Goal: Information Seeking & Learning: Learn about a topic

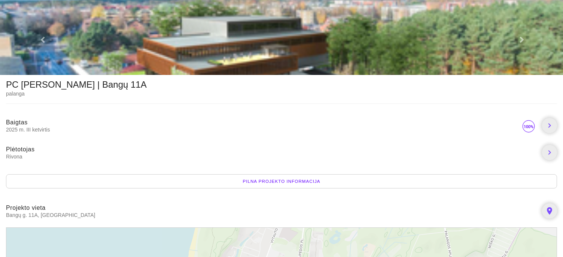
click at [300, 181] on div "Pilna projekto informacija" at bounding box center [281, 181] width 551 height 14
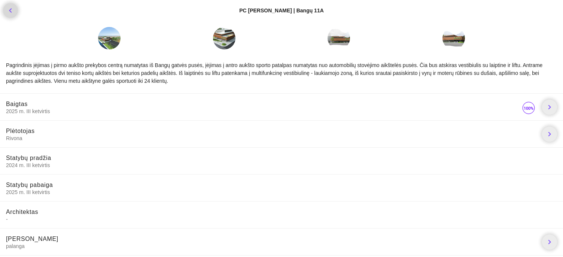
click at [7, 14] on icon "chevron_left" at bounding box center [10, 10] width 9 height 9
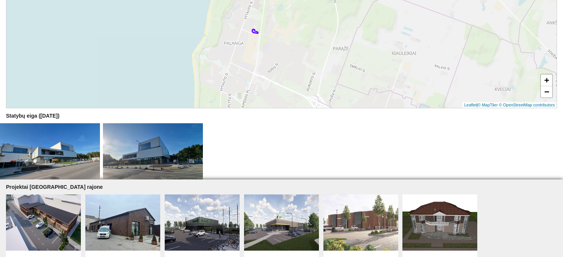
scroll to position [255, 0]
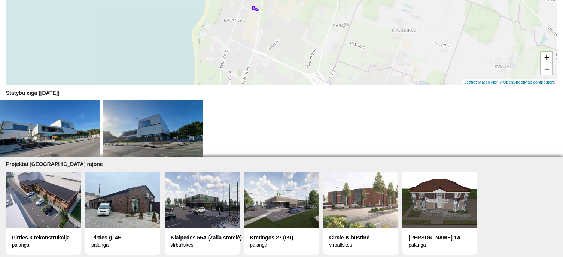
click at [66, 126] on img at bounding box center [50, 128] width 100 height 56
click at [141, 127] on img at bounding box center [153, 128] width 100 height 56
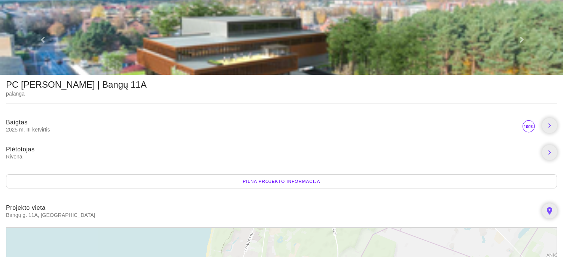
click at [293, 178] on div "Pilna projekto informacija" at bounding box center [281, 181] width 551 height 14
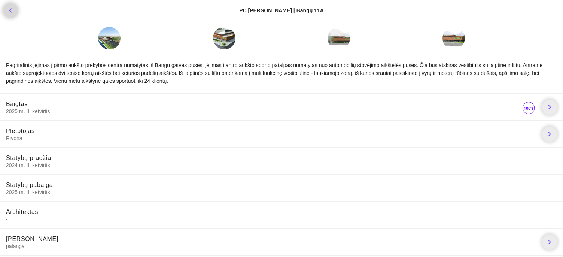
click at [12, 9] on icon "chevron_left" at bounding box center [10, 10] width 9 height 9
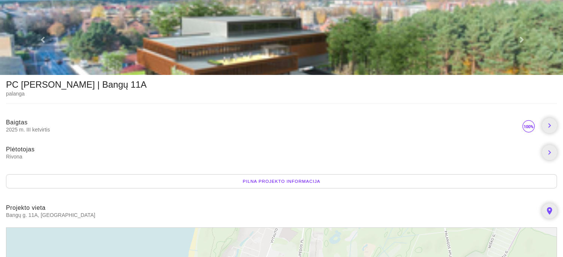
drag, startPoint x: 54, startPoint y: 40, endPoint x: 290, endPoint y: 172, distance: 270.3
click at [54, 41] on link at bounding box center [42, 37] width 85 height 75
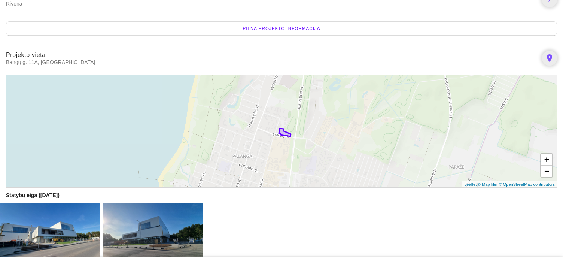
scroll to position [194, 0]
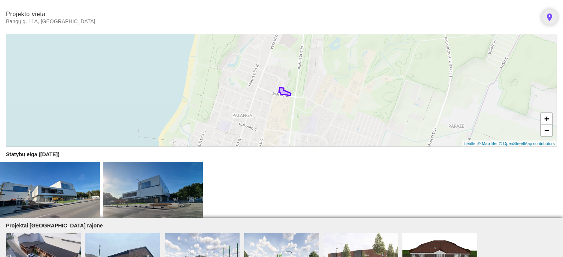
click at [283, 124] on div "+ − Leaflet | © MapTiler © OpenStreetMap contributors" at bounding box center [281, 90] width 551 height 113
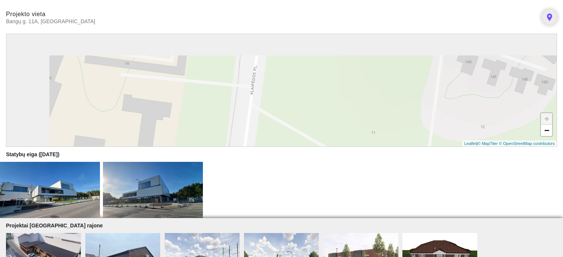
drag, startPoint x: 220, startPoint y: 64, endPoint x: 301, endPoint y: 80, distance: 82.7
click at [399, 119] on div "+ − Leaflet | © MapTiler © OpenStreetMap contributors" at bounding box center [281, 90] width 551 height 113
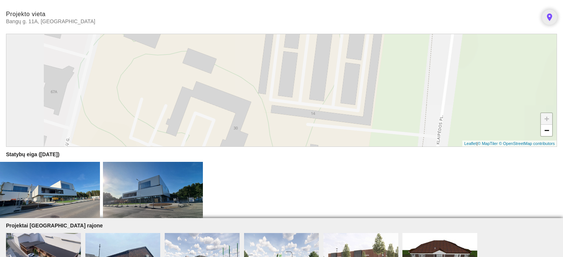
drag, startPoint x: 173, startPoint y: 71, endPoint x: 366, endPoint y: 139, distance: 205.3
click at [366, 139] on div "+ − Leaflet | © MapTiler © OpenStreetMap contributors" at bounding box center [281, 90] width 551 height 113
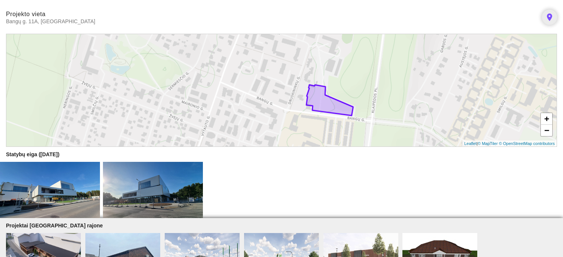
drag, startPoint x: 315, startPoint y: 107, endPoint x: 298, endPoint y: 131, distance: 28.7
click at [298, 131] on div "+ − Leaflet | © MapTiler © OpenStreetMap contributors" at bounding box center [281, 90] width 551 height 113
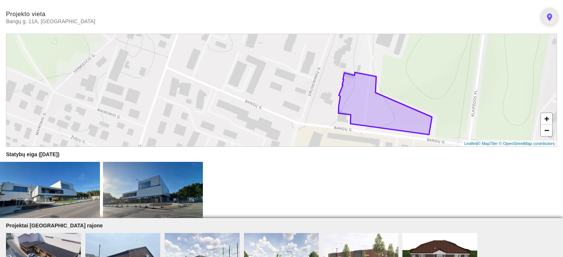
drag, startPoint x: 270, startPoint y: 74, endPoint x: 295, endPoint y: 97, distance: 33.4
click at [295, 97] on div "+ − Leaflet | © MapTiler © OpenStreetMap contributors" at bounding box center [281, 90] width 551 height 113
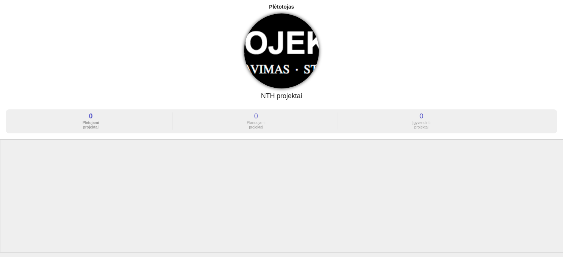
scroll to position [93, 0]
